Goal: Task Accomplishment & Management: Manage account settings

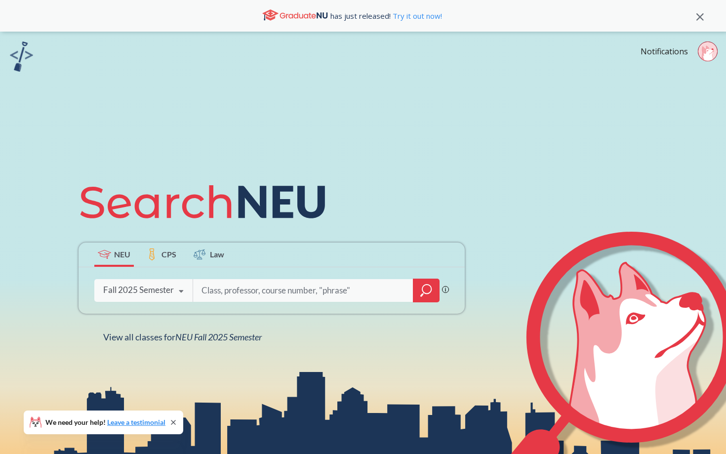
click at [300, 287] on input "search" at bounding box center [302, 290] width 205 height 21
click at [295, 285] on input "search" at bounding box center [302, 290] width 205 height 21
click at [292, 290] on input "search" at bounding box center [302, 290] width 205 height 21
click at [279, 287] on input "search" at bounding box center [302, 290] width 205 height 21
type input "C"
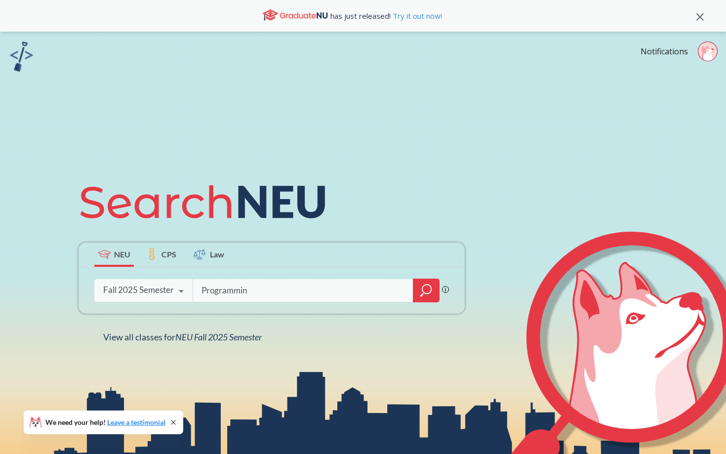
type input "Programming"
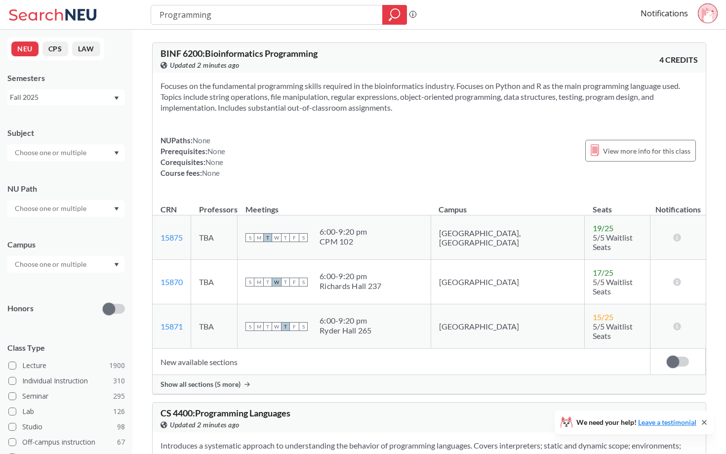
click at [219, 15] on input "Programming" at bounding box center [266, 14] width 217 height 17
type input "\"
type input "CS 2000"
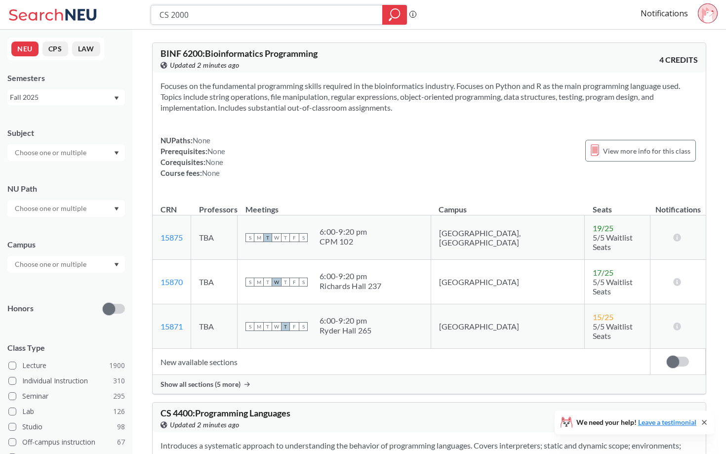
click at [398, 13] on icon "magnifying glass" at bounding box center [395, 15] width 12 height 14
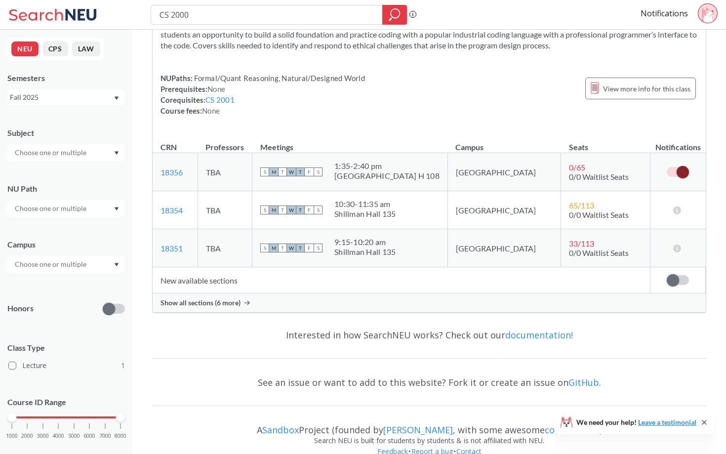
scroll to position [75, 0]
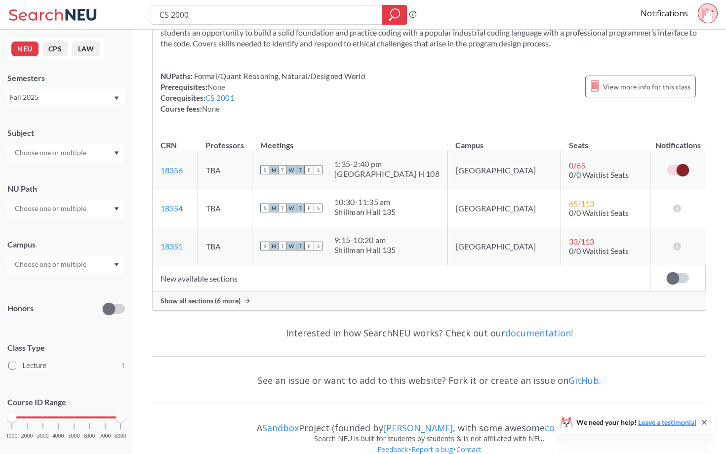
click at [232, 300] on span "Show all sections (6 more)" at bounding box center [200, 300] width 80 height 9
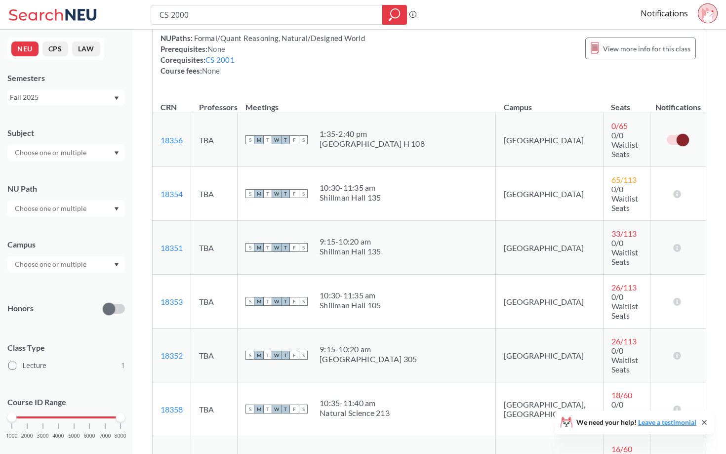
scroll to position [0, 0]
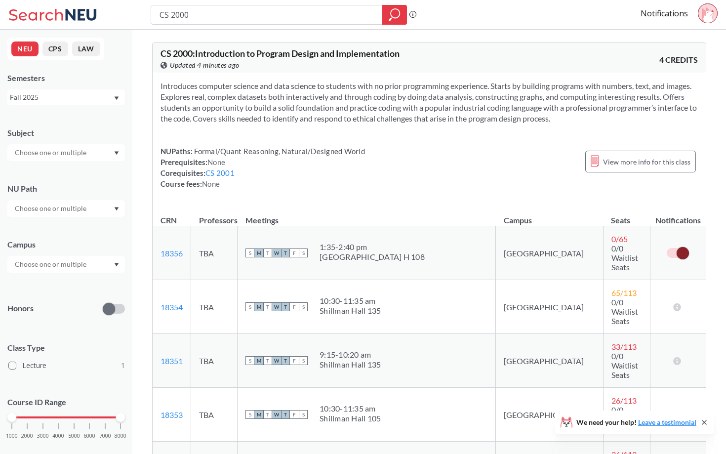
click at [467, 152] on div "NUPaths: Formal/Quant Reasoning, Natural/Designed World Prerequisites: None Cor…" at bounding box center [428, 167] width 537 height 43
click at [251, 13] on input "CS 2000" at bounding box center [266, 14] width 217 height 17
type input "CS 2001"
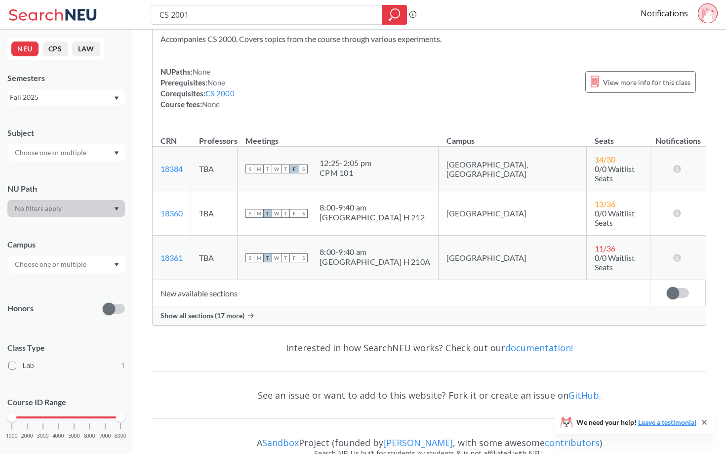
scroll to position [52, 0]
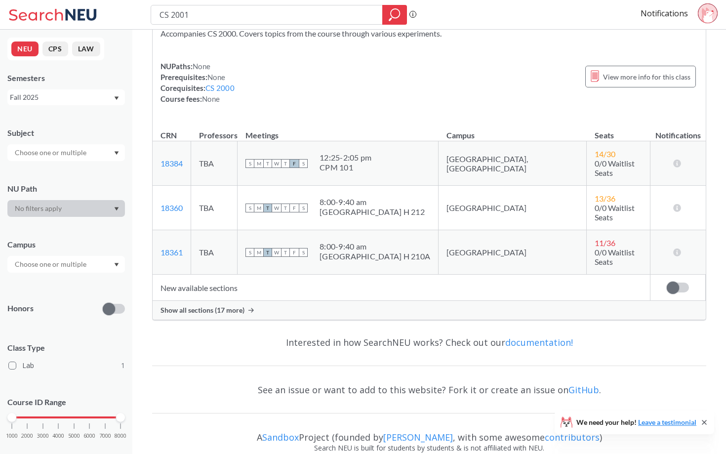
click at [371, 154] on div "12:25 - 2:05 pm" at bounding box center [345, 158] width 52 height 10
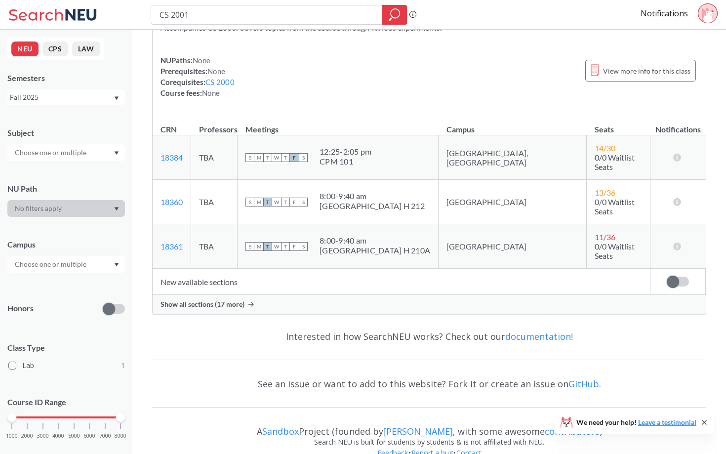
click at [232, 300] on span "Show all sections (17 more)" at bounding box center [202, 304] width 84 height 9
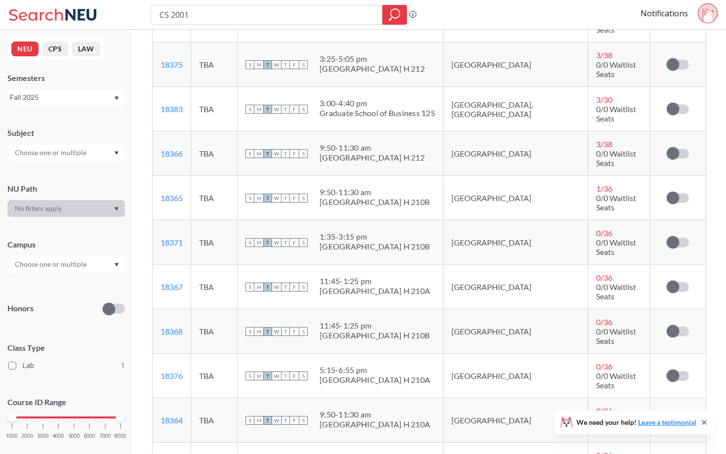
scroll to position [514, 0]
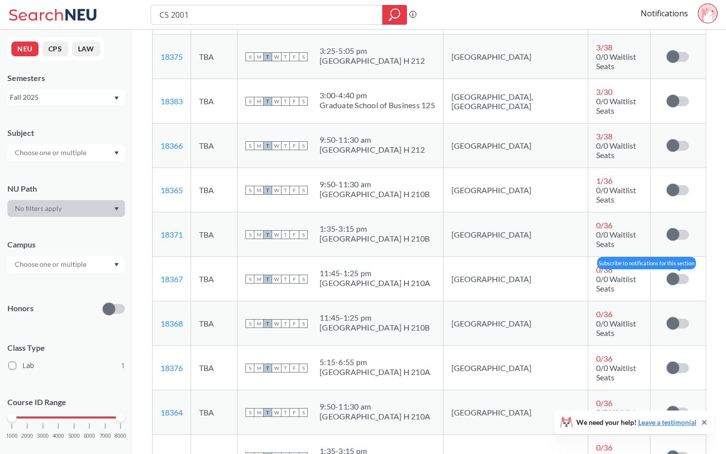
click at [675, 273] on span at bounding box center [672, 279] width 12 height 12
click at [666, 274] on input "checkbox" at bounding box center [666, 274] width 0 height 0
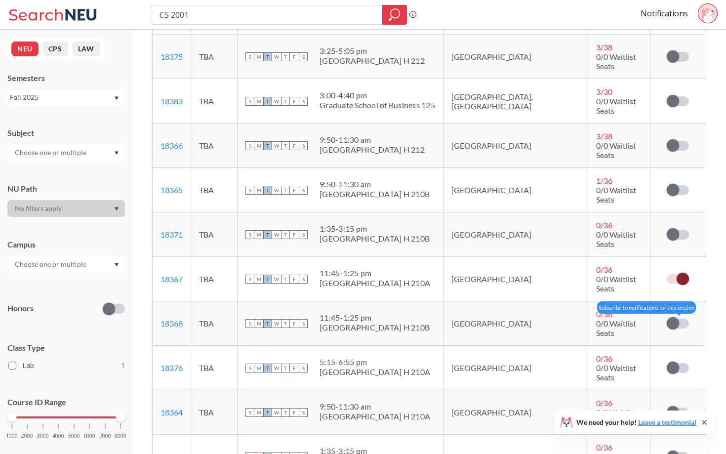
click at [675, 317] on span at bounding box center [672, 323] width 12 height 12
click at [666, 318] on input "checkbox" at bounding box center [666, 318] width 0 height 0
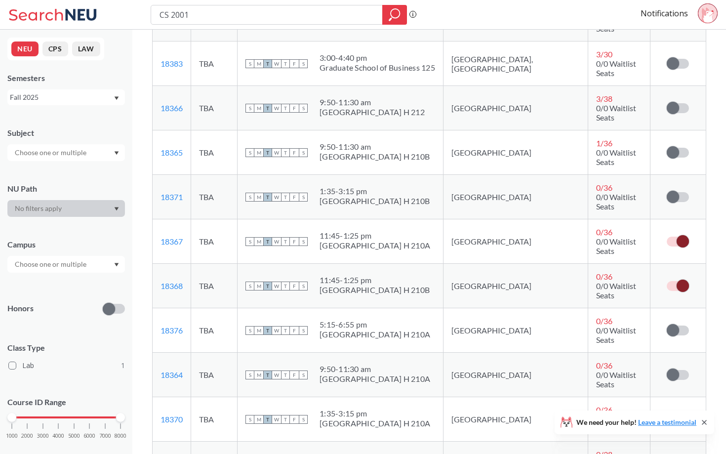
scroll to position [554, 0]
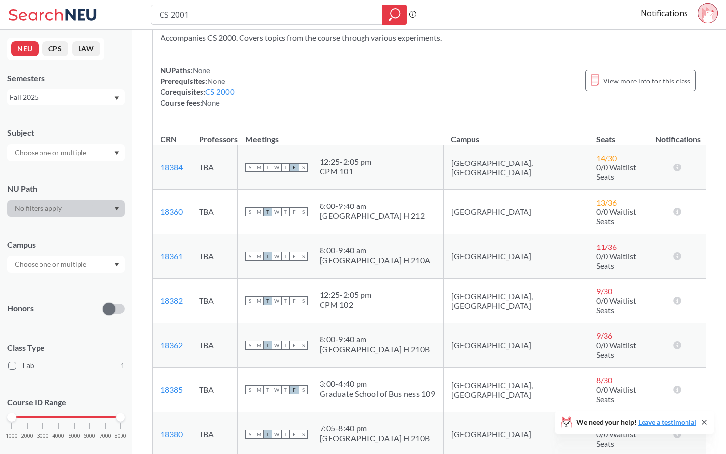
scroll to position [0, 0]
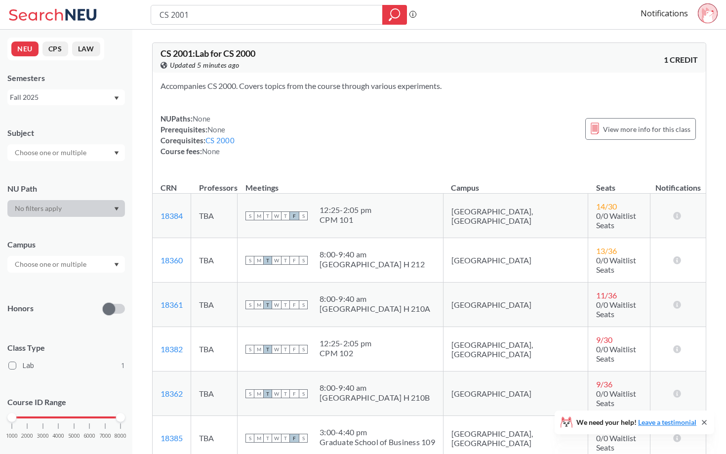
click at [707, 17] on icon at bounding box center [708, 14] width 12 height 15
click at [542, 107] on div "Accompanies CS 2000. Covers topics from the course through various experiments.…" at bounding box center [429, 123] width 553 height 100
click at [706, 11] on icon at bounding box center [706, 14] width 8 height 14
click at [665, 38] on span "Sign out" at bounding box center [679, 40] width 57 height 5
click at [446, 14] on button "Sign In" at bounding box center [439, 14] width 40 height 19
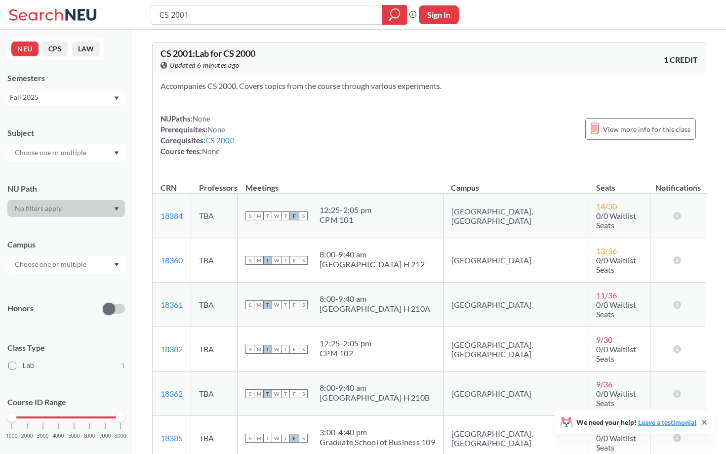
select select "US"
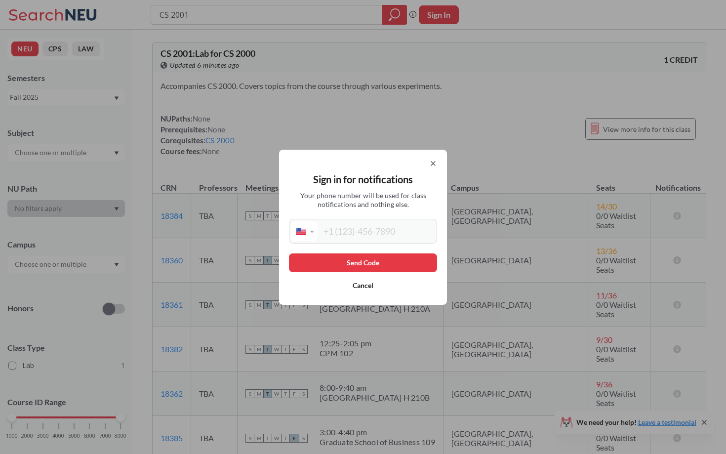
click at [365, 230] on input "tel" at bounding box center [375, 231] width 117 height 20
type input "[PHONE_NUMBER]"
click at [374, 260] on button "Send Code" at bounding box center [363, 262] width 148 height 19
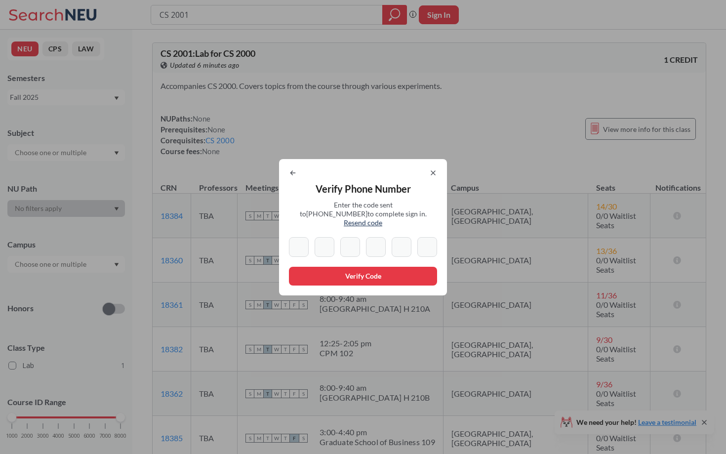
type input "4"
type input "1"
type input "5"
type input "8"
type input "9"
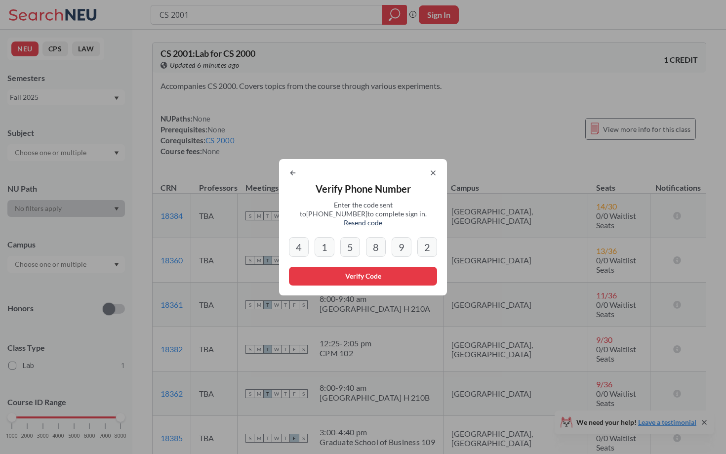
type input "2"
click at [360, 274] on button "Verify Code" at bounding box center [363, 276] width 148 height 19
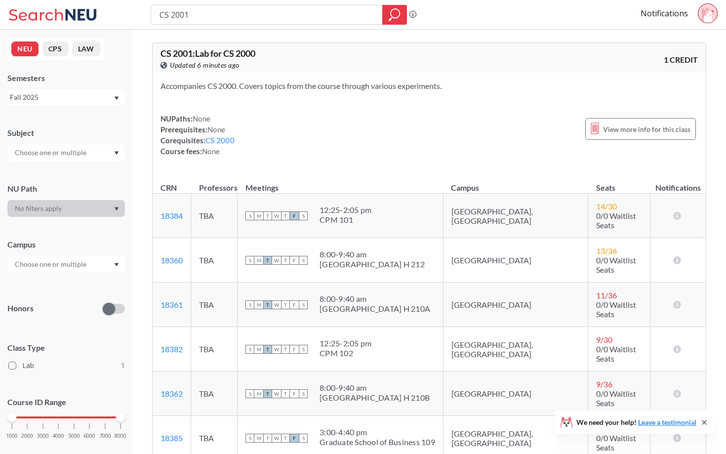
click at [708, 15] on icon at bounding box center [708, 14] width 12 height 15
click at [552, 82] on section "Accompanies CS 2000. Covers topics from the course through various experiments." at bounding box center [428, 85] width 537 height 11
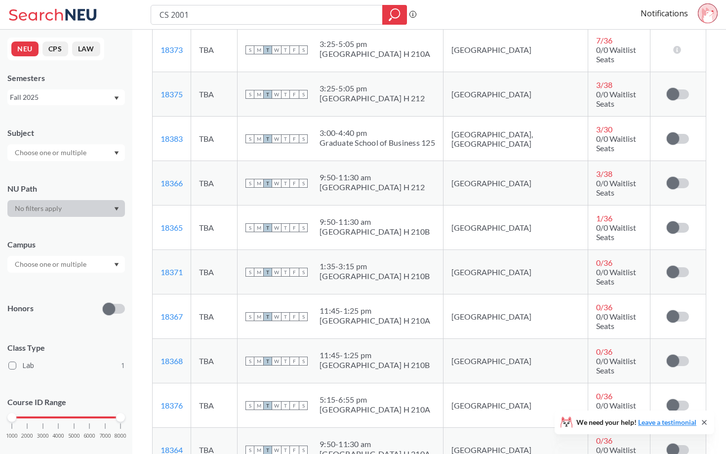
scroll to position [493, 0]
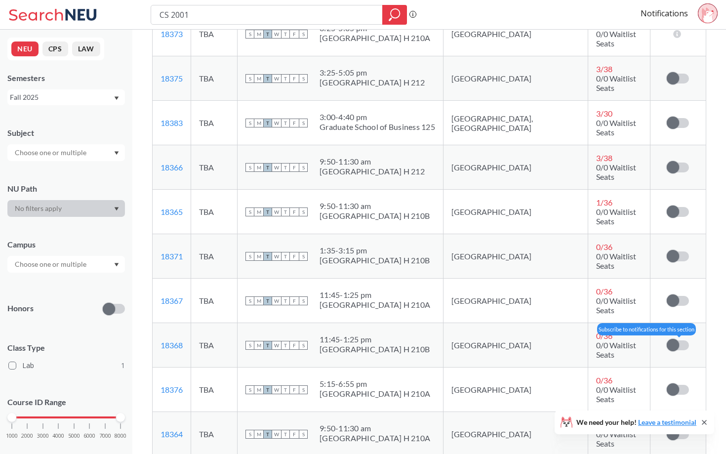
click at [675, 339] on span at bounding box center [672, 345] width 12 height 12
click at [666, 340] on input "checkbox" at bounding box center [666, 340] width 0 height 0
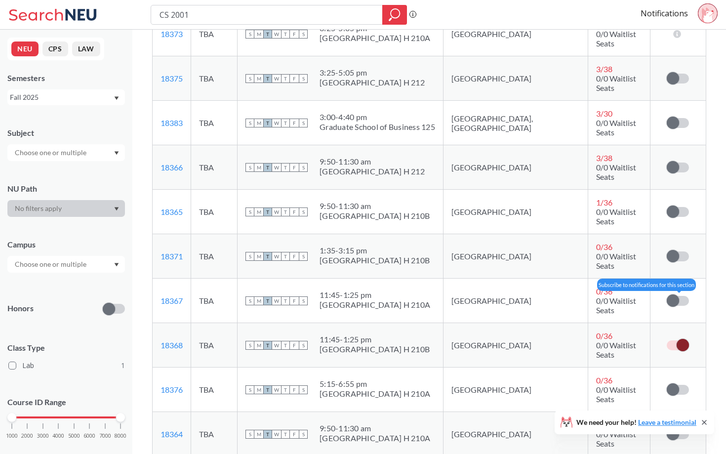
click at [675, 294] on span at bounding box center [672, 300] width 12 height 12
click at [666, 296] on input "checkbox" at bounding box center [666, 296] width 0 height 0
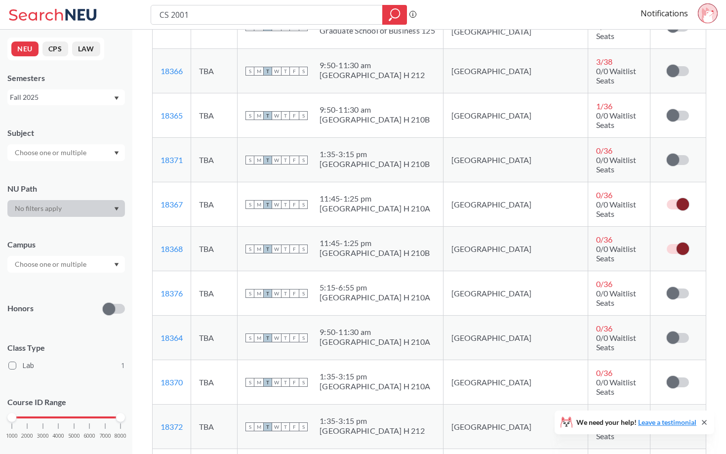
scroll to position [591, 0]
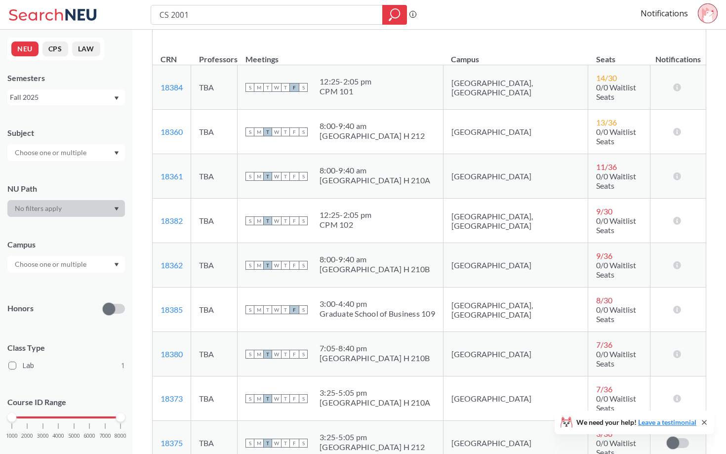
scroll to position [0, 0]
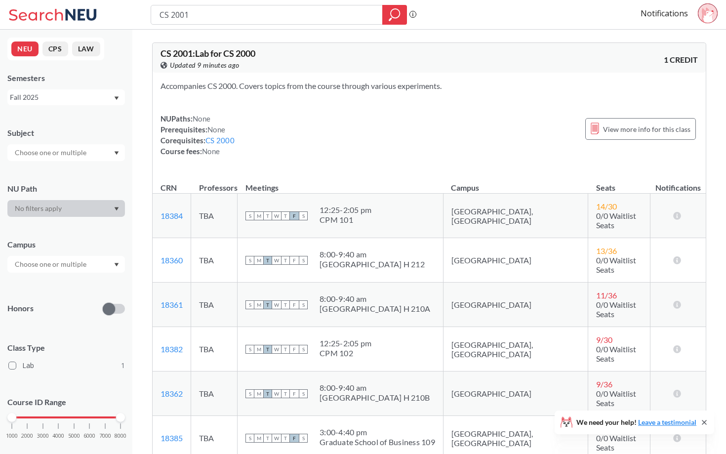
click at [550, 122] on div "NUPaths: None Prerequisites: None Corequisites: CS 2000 Course fees: None View …" at bounding box center [428, 134] width 537 height 43
